Goal: Download file/media

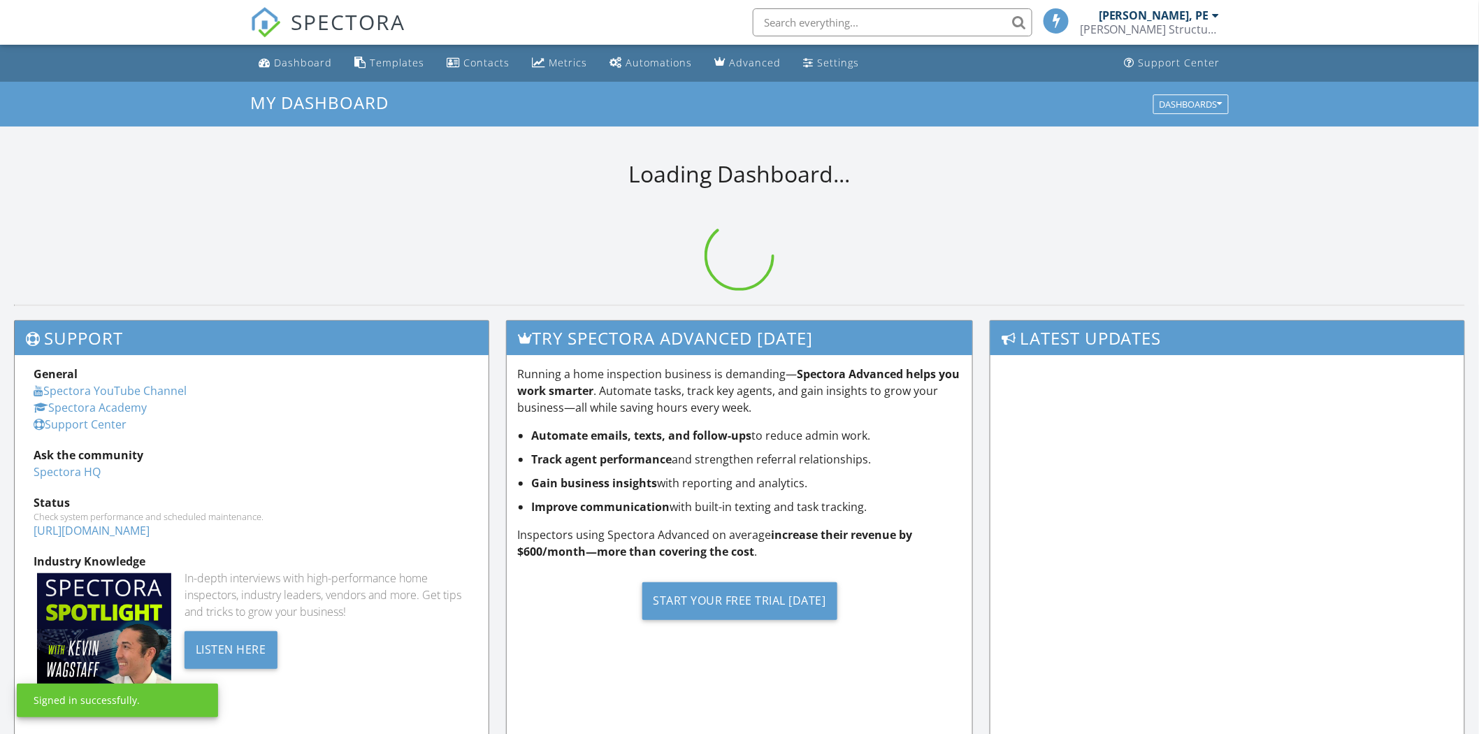
click at [819, 21] on input "text" at bounding box center [893, 22] width 280 height 28
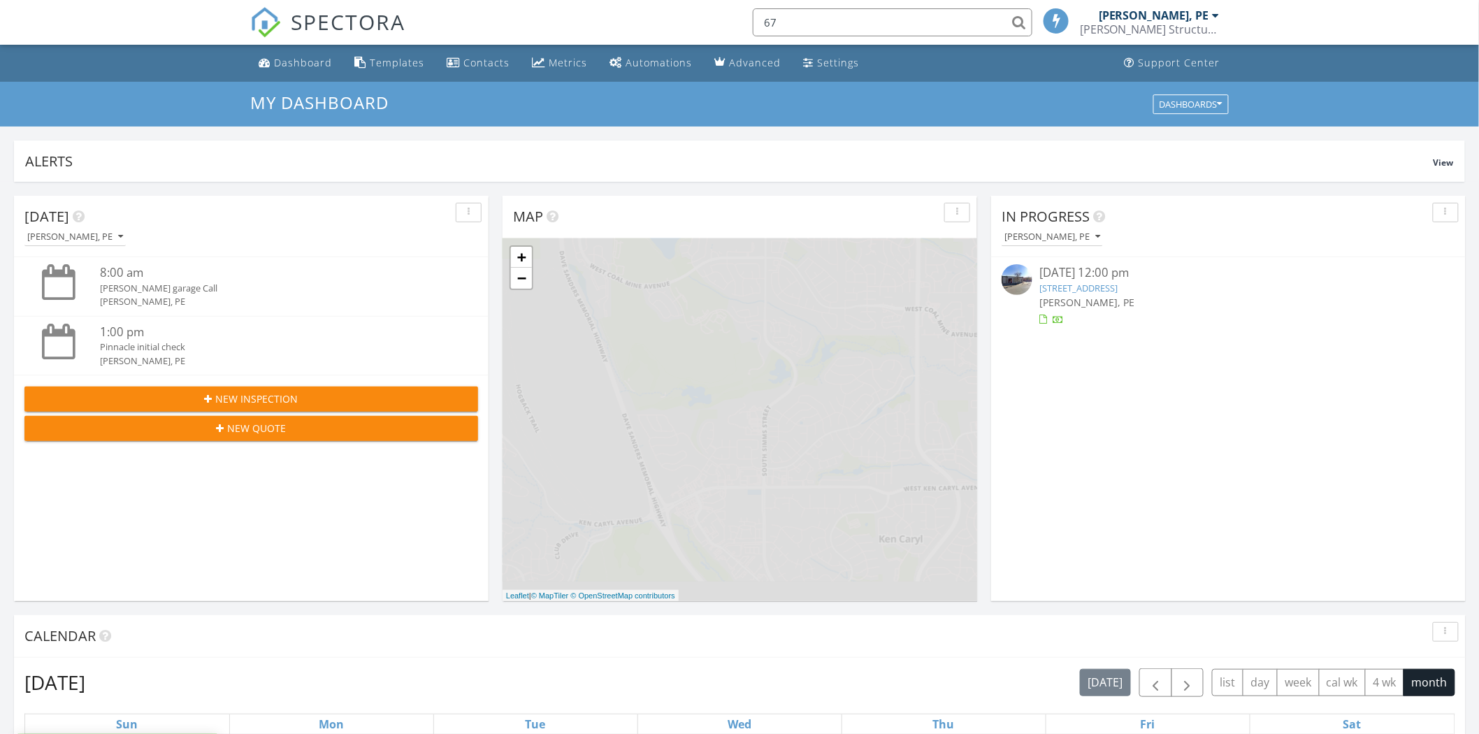
scroll to position [8, 8]
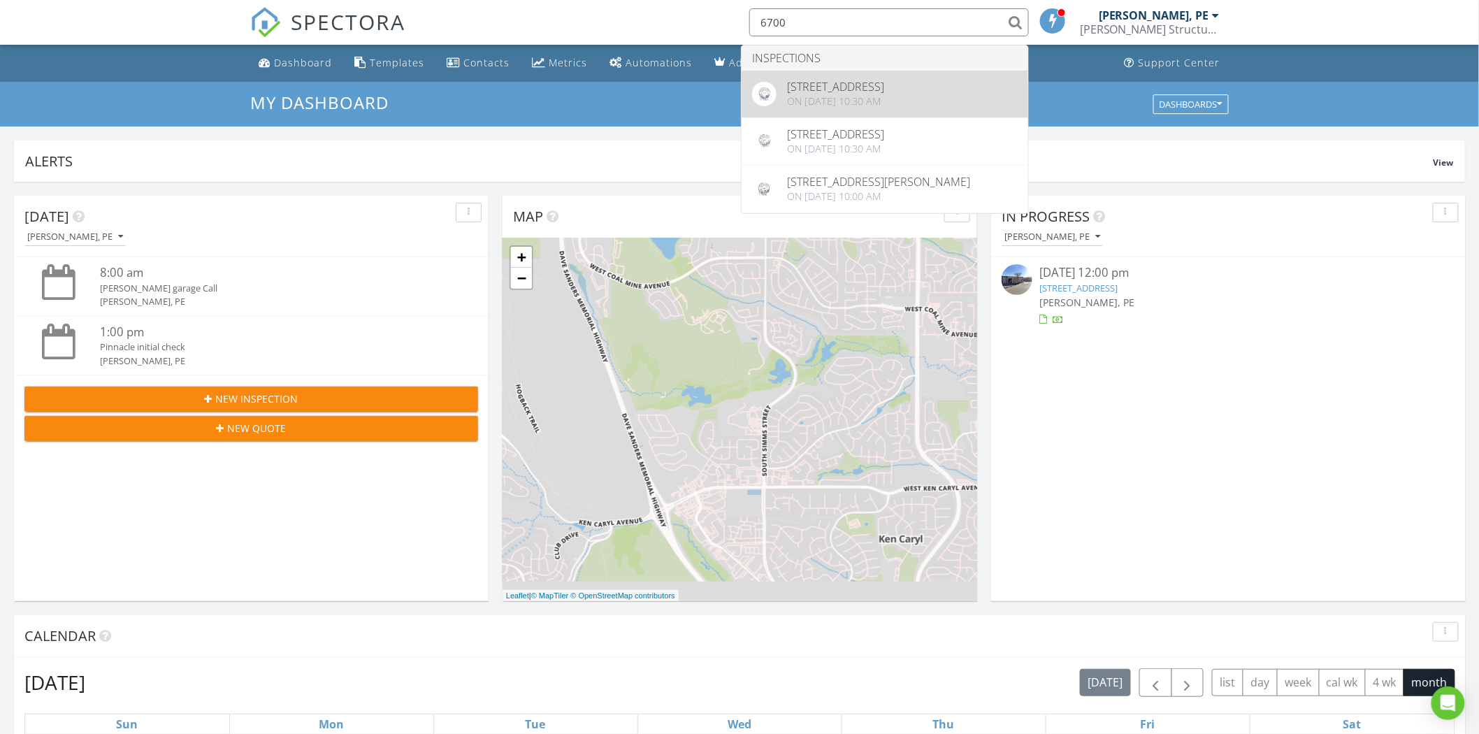
type input "6700"
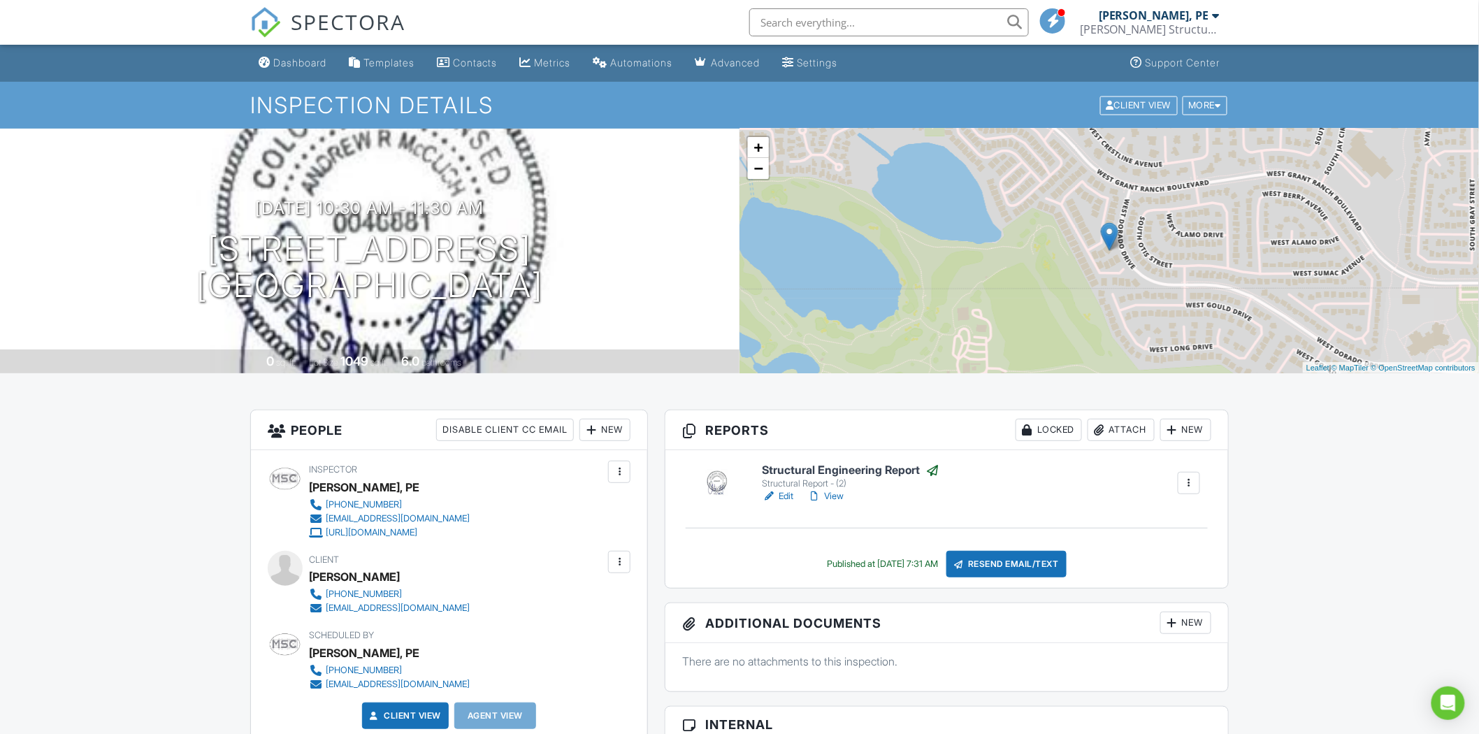
click at [838, 494] on link "View" at bounding box center [826, 496] width 36 height 14
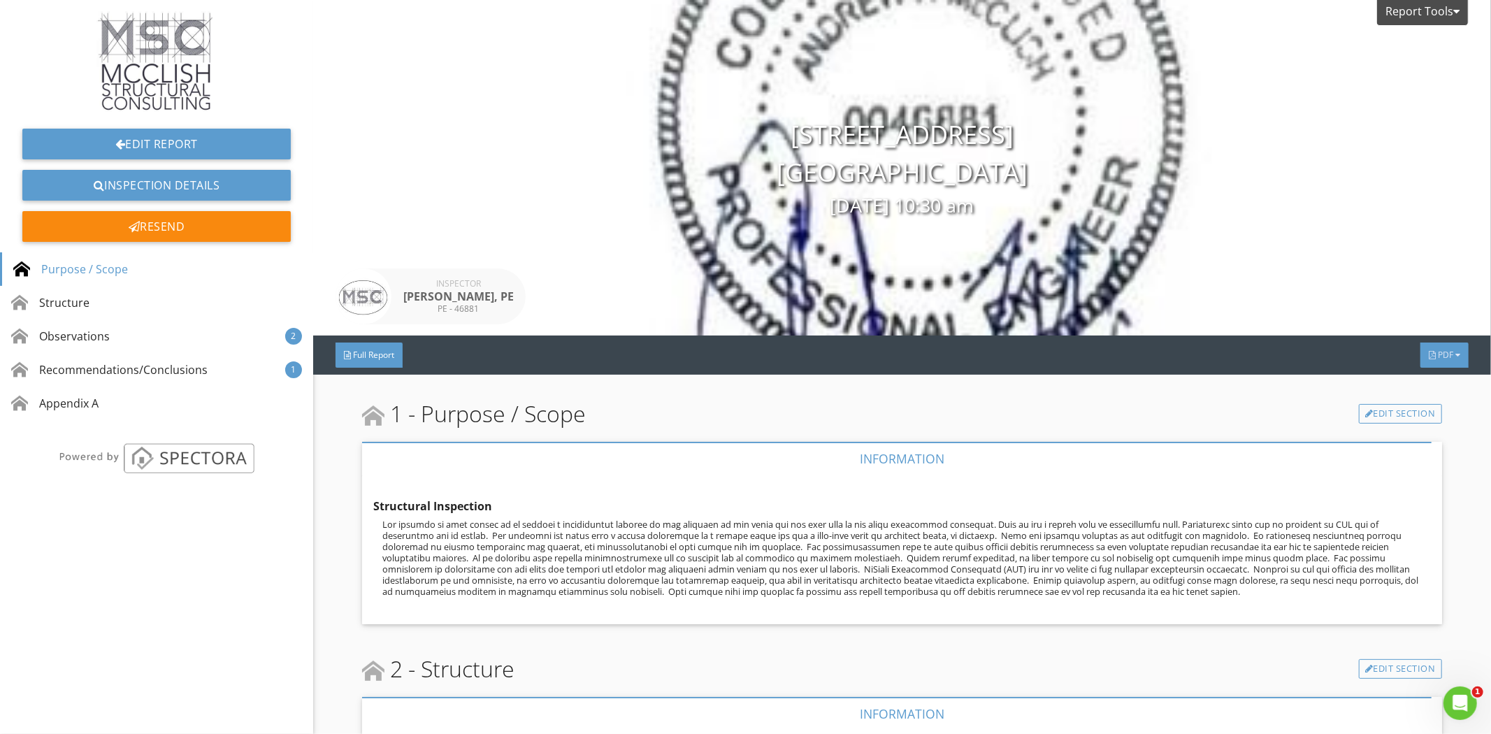
click at [1438, 358] on span "PDF" at bounding box center [1445, 355] width 15 height 12
click at [1388, 413] on div at bounding box center [1387, 413] width 10 height 11
